Goal: Entertainment & Leisure: Consume media (video, audio)

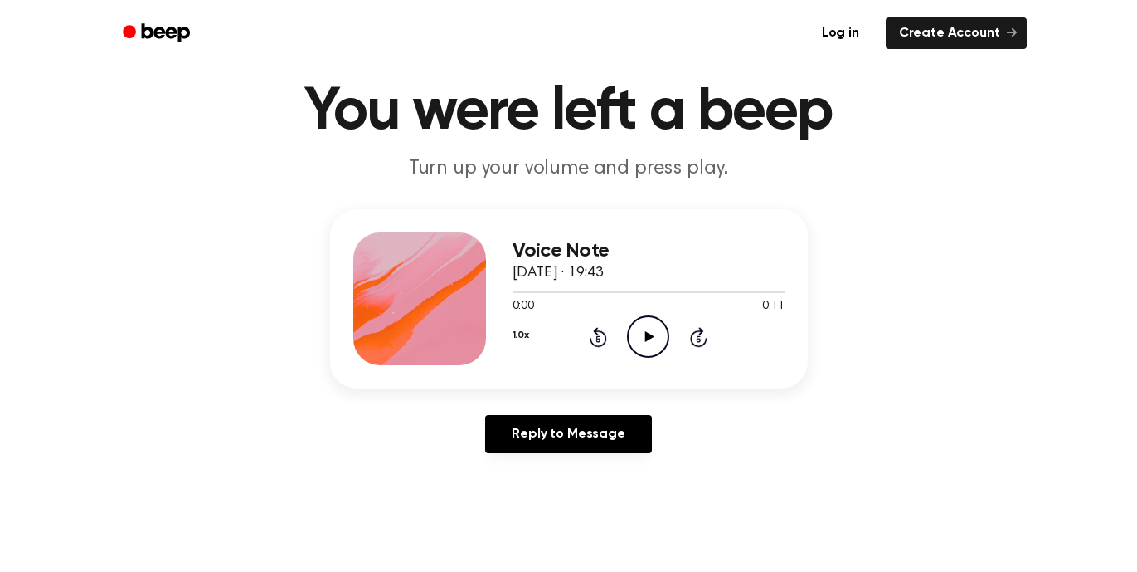
click at [645, 340] on icon at bounding box center [649, 336] width 9 height 11
click at [635, 327] on icon "Pause Audio" at bounding box center [648, 336] width 42 height 42
click at [635, 327] on icon "Play Audio" at bounding box center [648, 336] width 42 height 42
click at [635, 327] on icon "Pause Audio" at bounding box center [648, 336] width 42 height 42
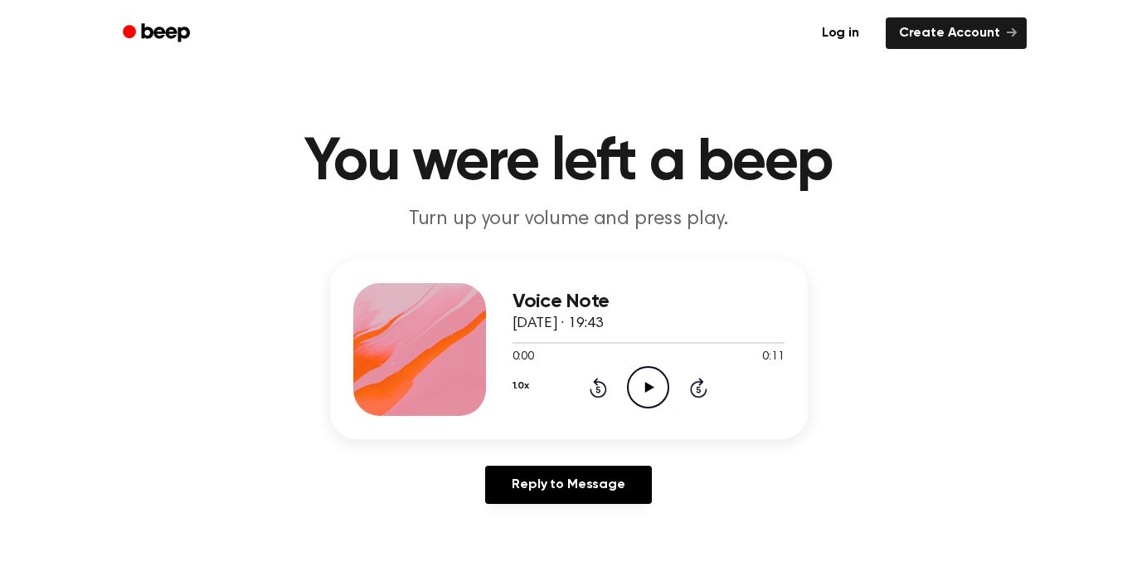
click at [636, 388] on icon "Play Audio" at bounding box center [648, 387] width 42 height 42
click at [645, 375] on icon "Play Audio" at bounding box center [648, 387] width 42 height 42
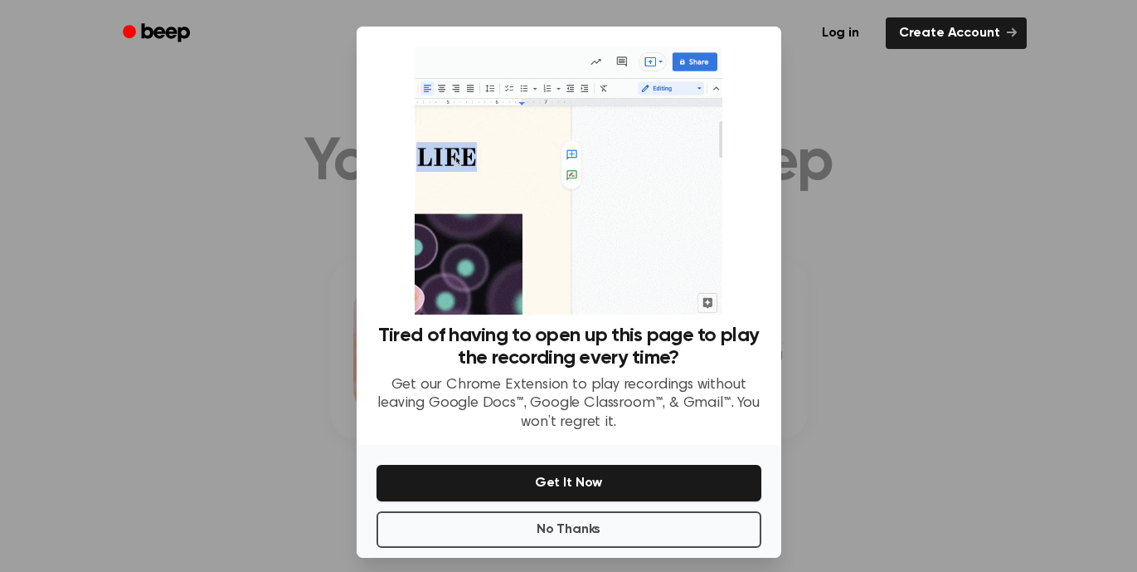
click at [576, 501] on div "No Thanks Get It Now" at bounding box center [569, 501] width 425 height 113
click at [586, 519] on button "No Thanks" at bounding box center [569, 529] width 385 height 37
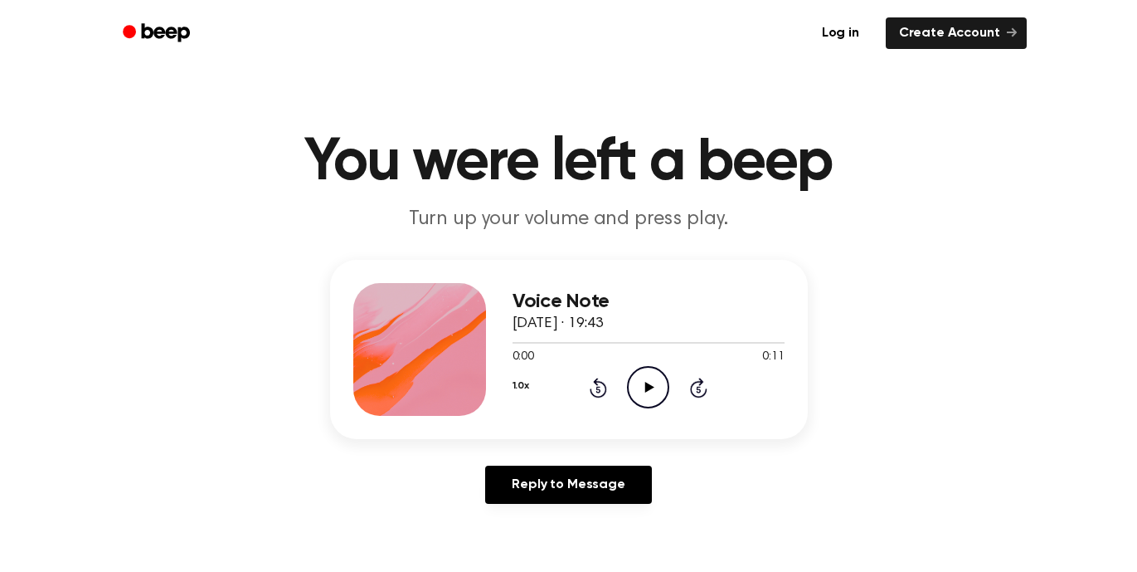
click at [633, 384] on icon "Play Audio" at bounding box center [648, 387] width 42 height 42
click at [634, 384] on icon "Pause Audio" at bounding box center [648, 387] width 42 height 42
click at [648, 406] on icon "Play Audio" at bounding box center [648, 387] width 42 height 42
click at [645, 390] on icon at bounding box center [648, 387] width 7 height 11
